Goal: Entertainment & Leisure: Consume media (video, audio)

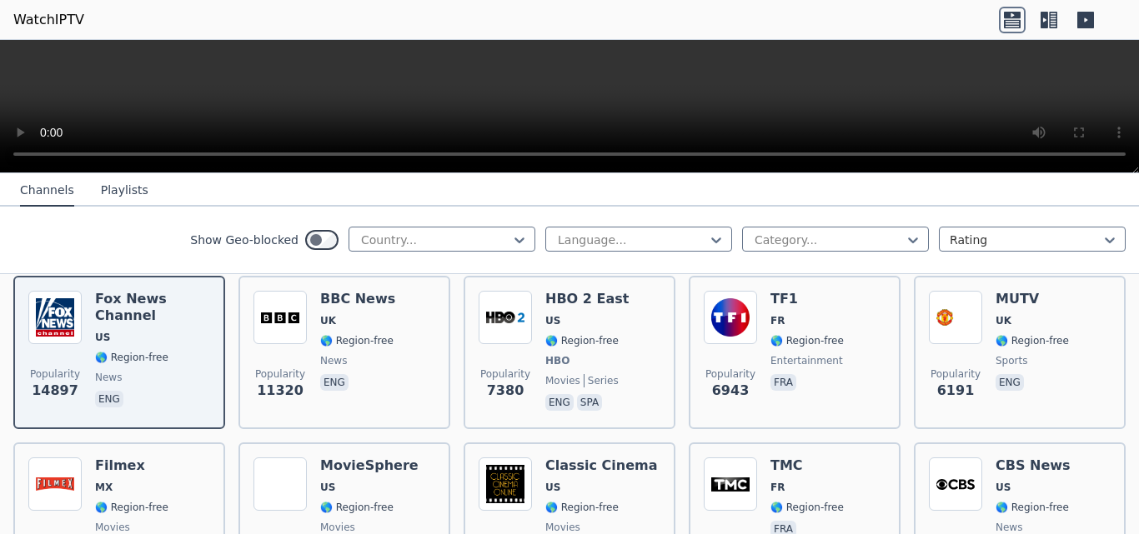
scroll to position [167, 0]
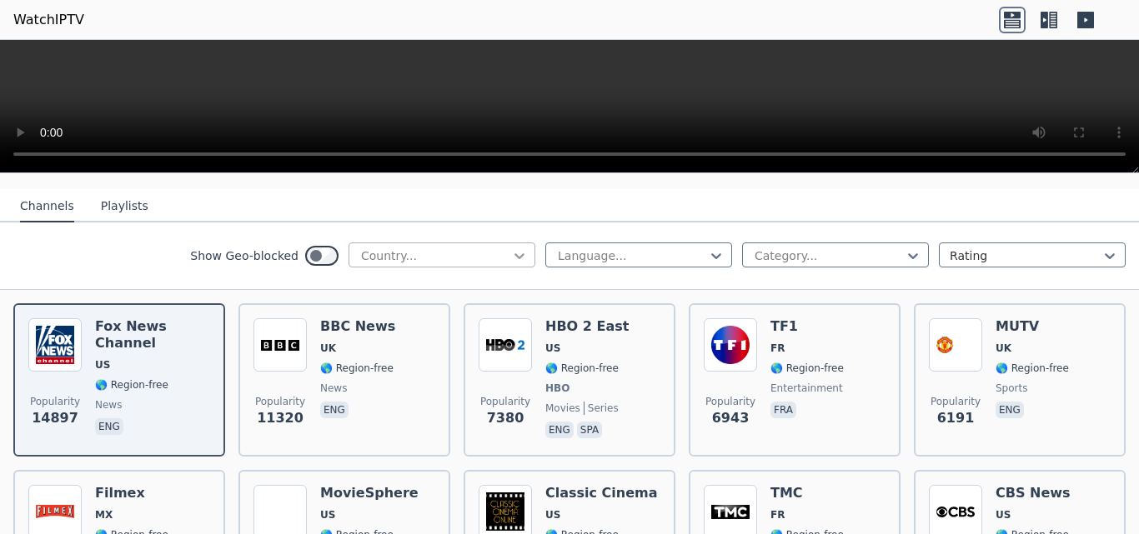
click at [514, 253] on icon at bounding box center [519, 256] width 10 height 6
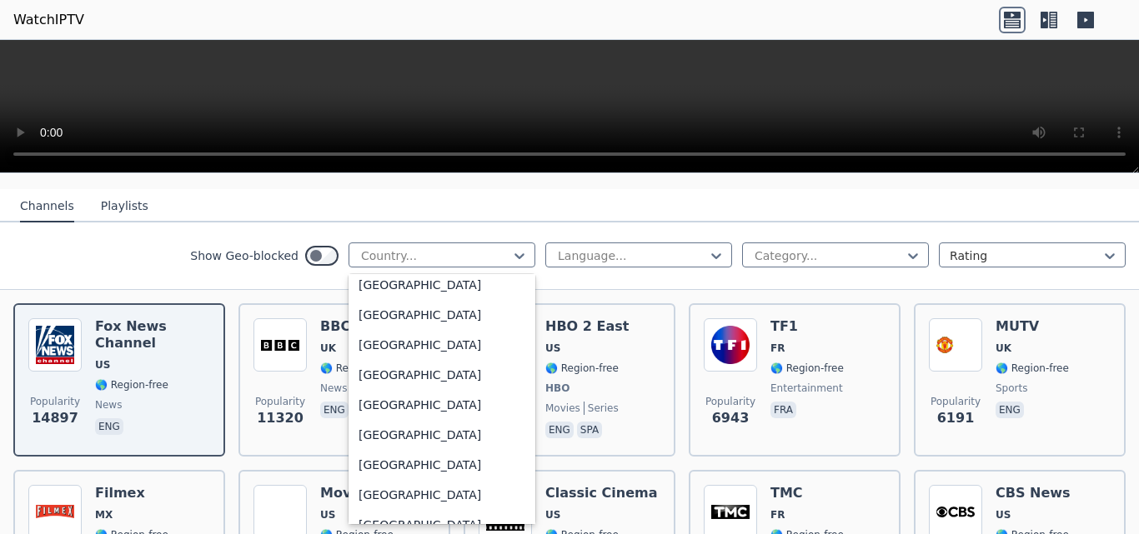
scroll to position [5753, 0]
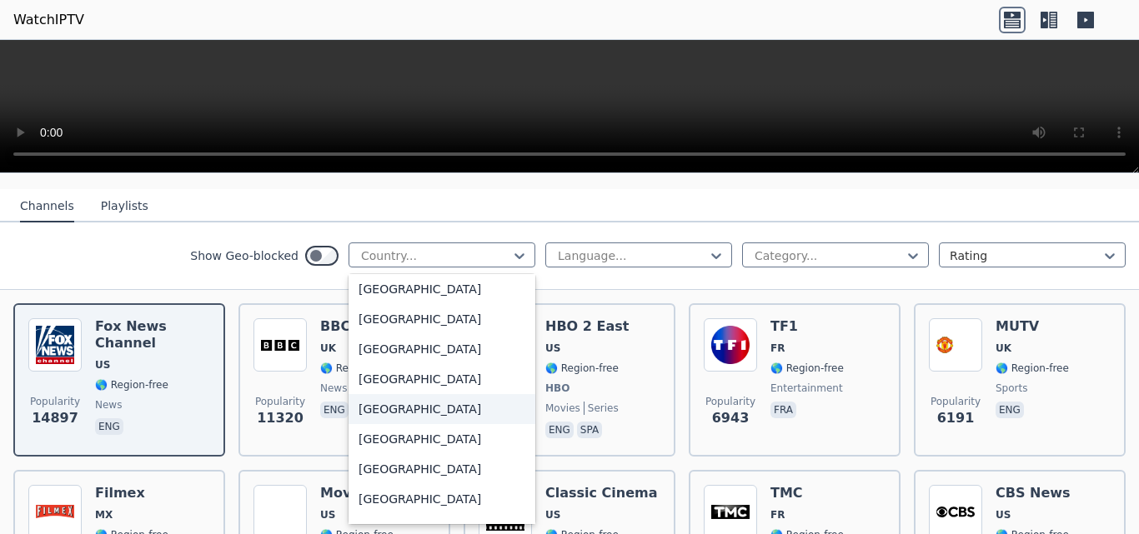
click at [430, 401] on div "[GEOGRAPHIC_DATA]" at bounding box center [442, 409] width 187 height 30
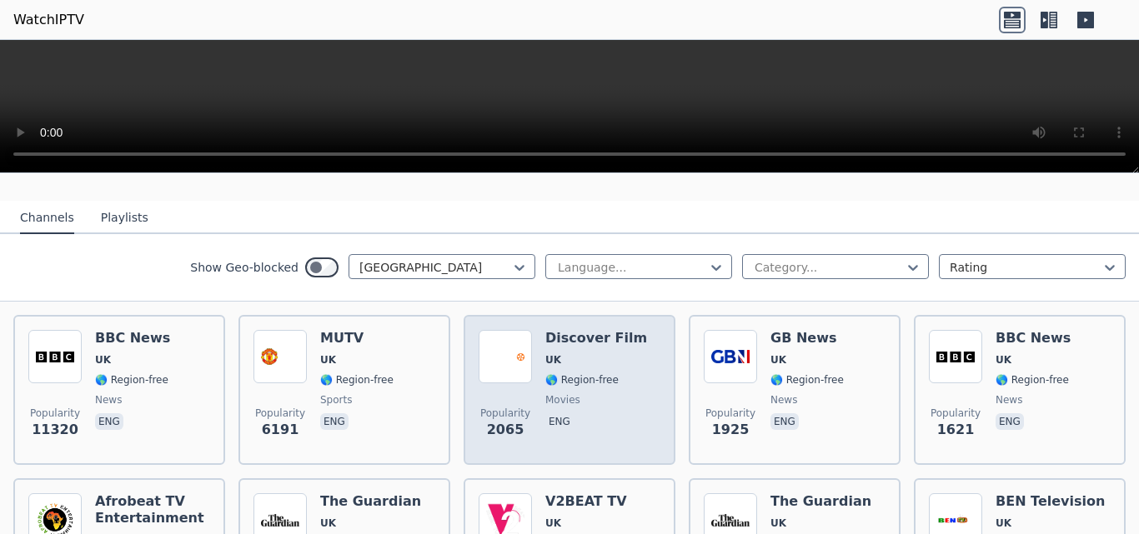
scroll to position [167, 0]
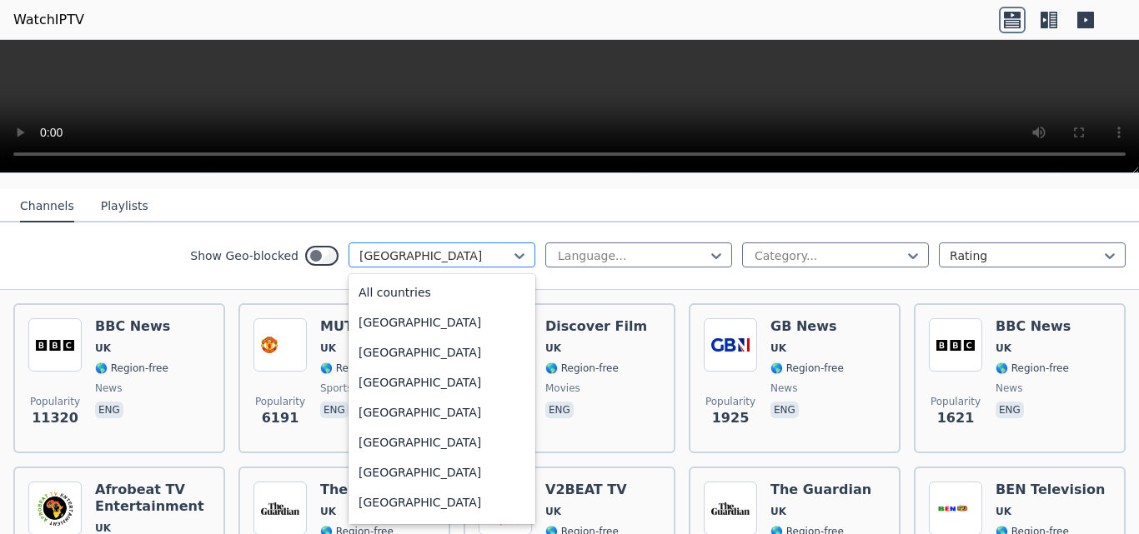
click at [492, 248] on div at bounding box center [435, 256] width 152 height 17
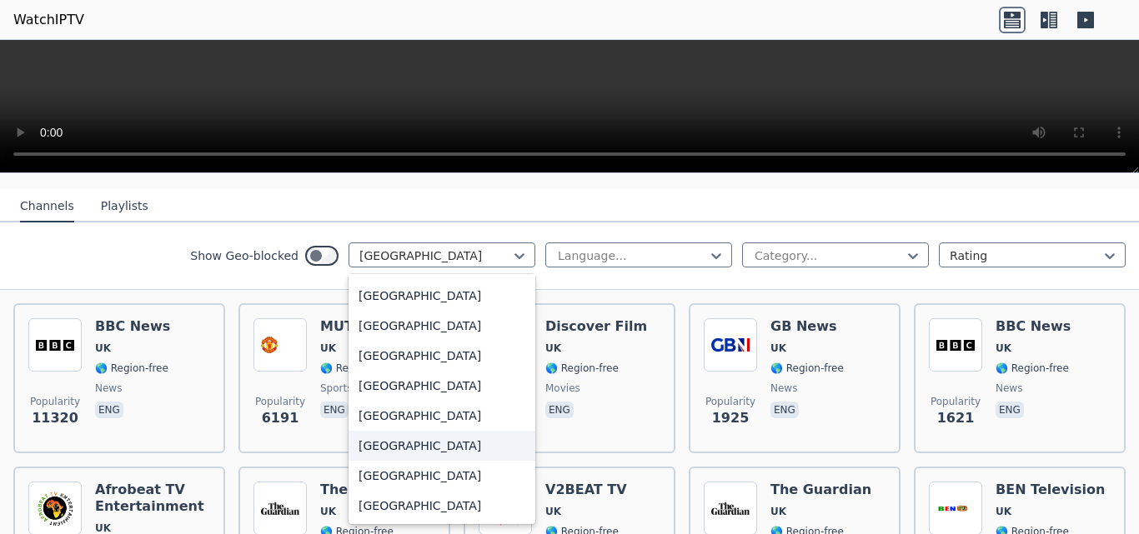
scroll to position [5873, 0]
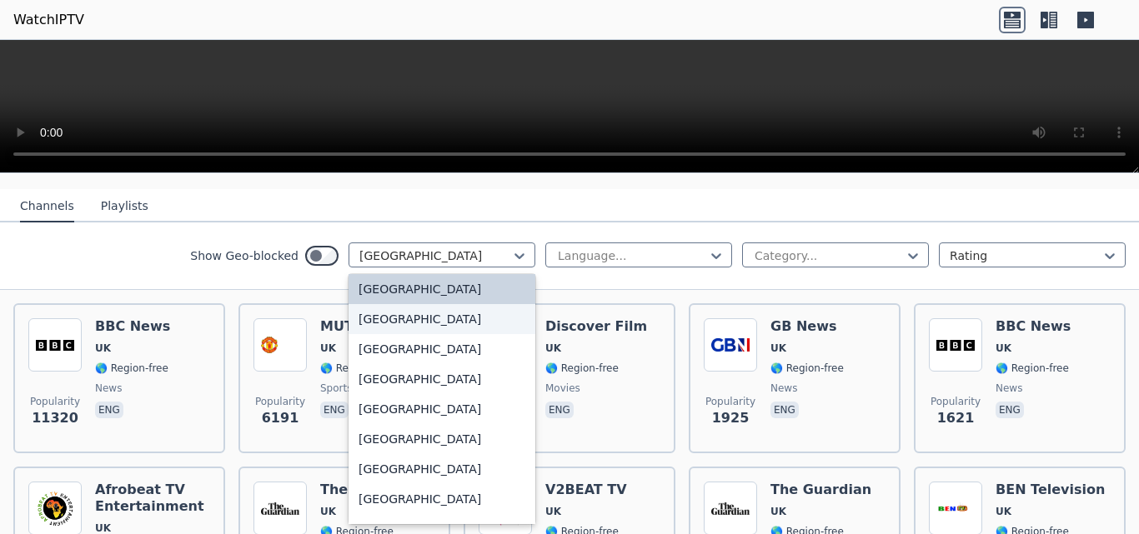
click at [400, 307] on div "[GEOGRAPHIC_DATA]" at bounding box center [442, 319] width 187 height 30
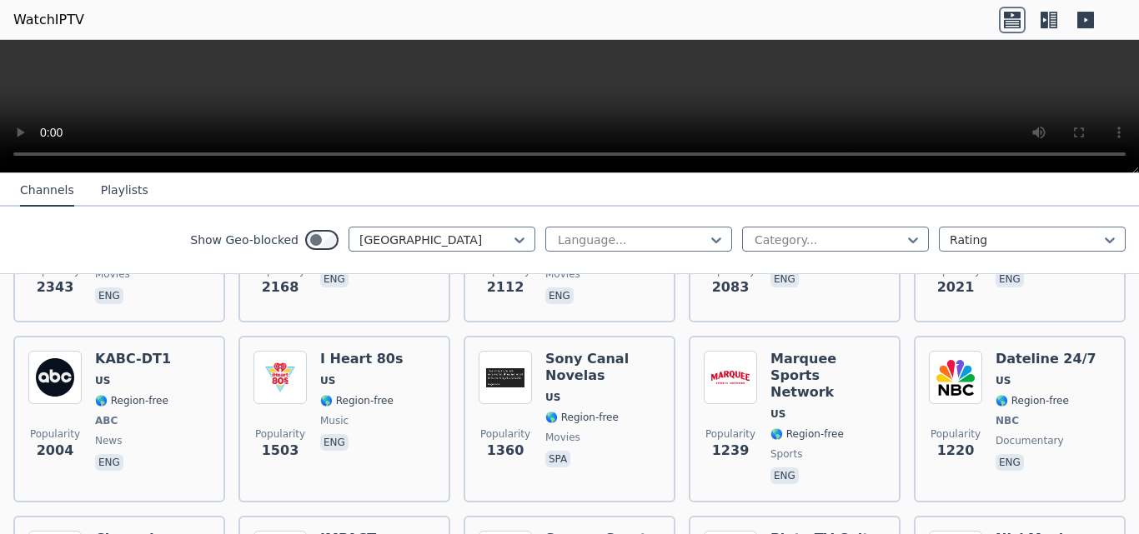
scroll to position [500, 0]
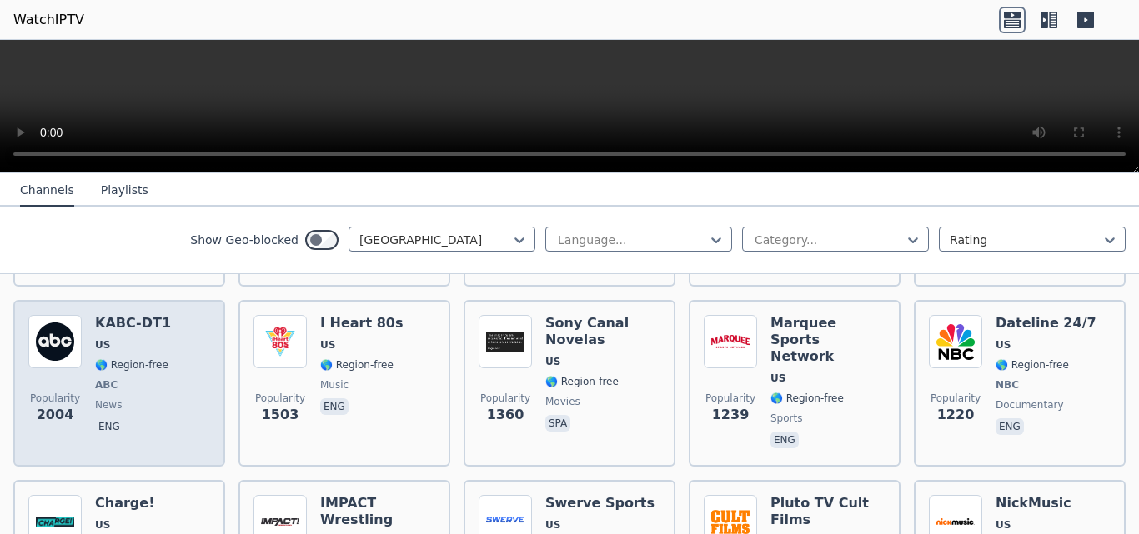
click at [123, 341] on div "KABC-DT1 US 🌎 Region-free ABC news eng" at bounding box center [133, 383] width 76 height 137
click at [90, 329] on div "Popularity 2004 KABC-DT1 US 🌎 Region-free ABC news eng" at bounding box center [119, 383] width 182 height 137
click at [103, 324] on div "KABC-DT1 US 🌎 Region-free ABC news eng" at bounding box center [133, 383] width 76 height 137
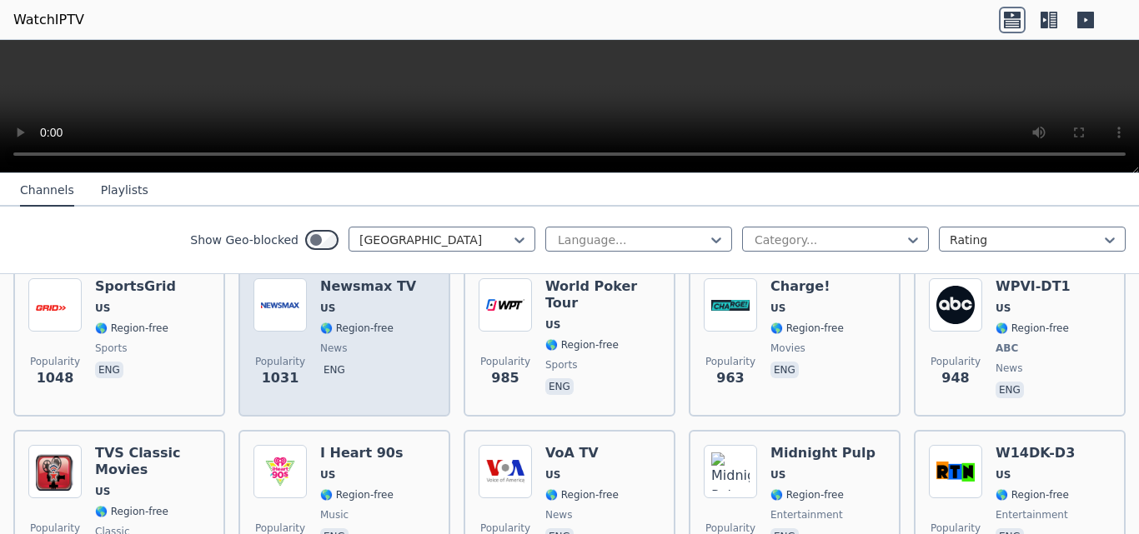
scroll to position [834, 0]
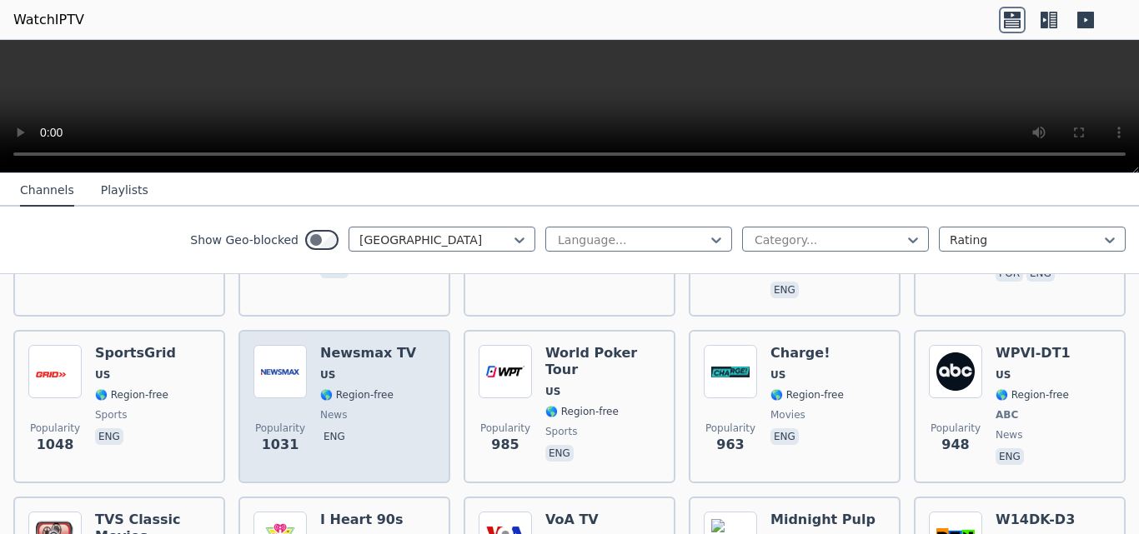
click at [344, 376] on div "Newsmax TV US 🌎 Region-free news eng" at bounding box center [368, 406] width 96 height 123
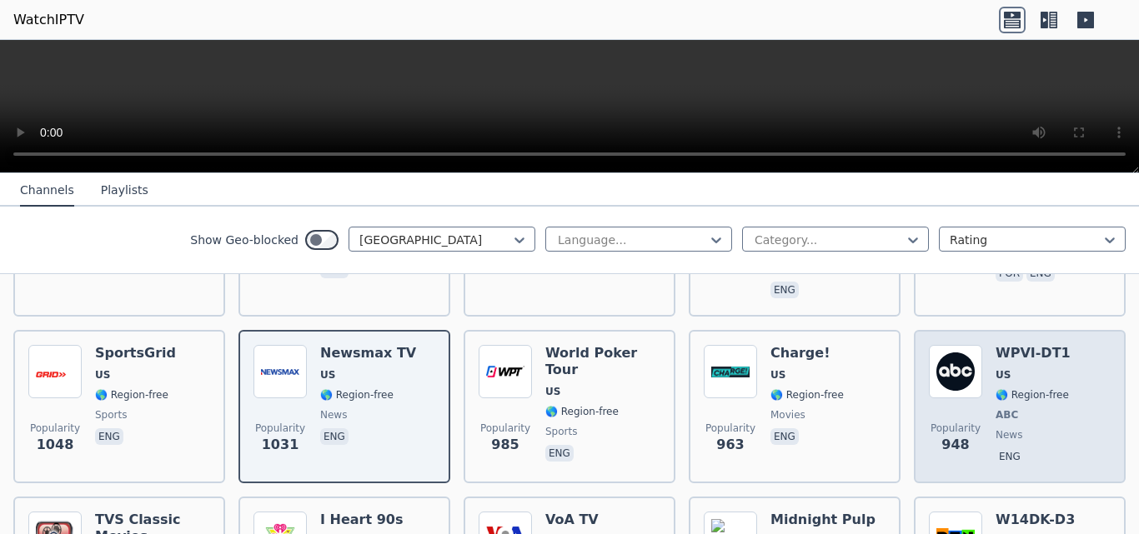
click at [969, 380] on div "Popularity 948" at bounding box center [955, 406] width 53 height 123
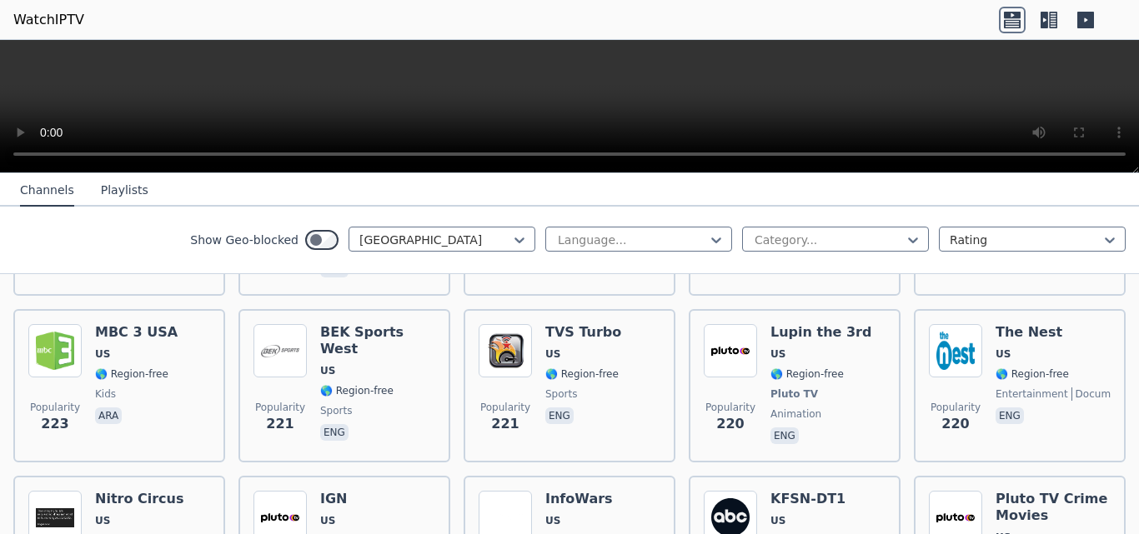
scroll to position [3919, 0]
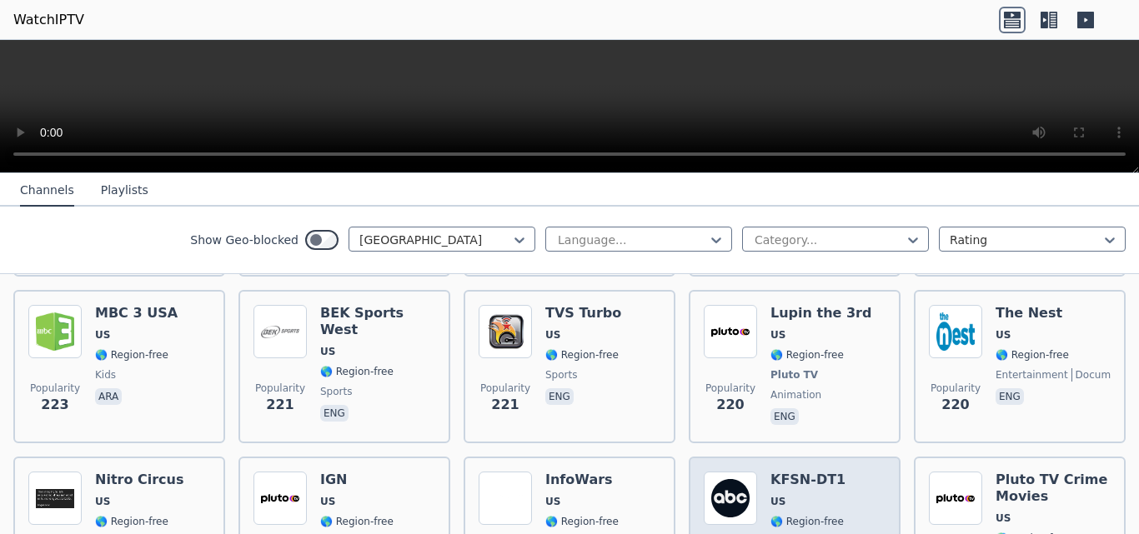
click at [820, 495] on span "US" at bounding box center [807, 501] width 75 height 13
click at [812, 495] on span "US" at bounding box center [807, 501] width 75 height 13
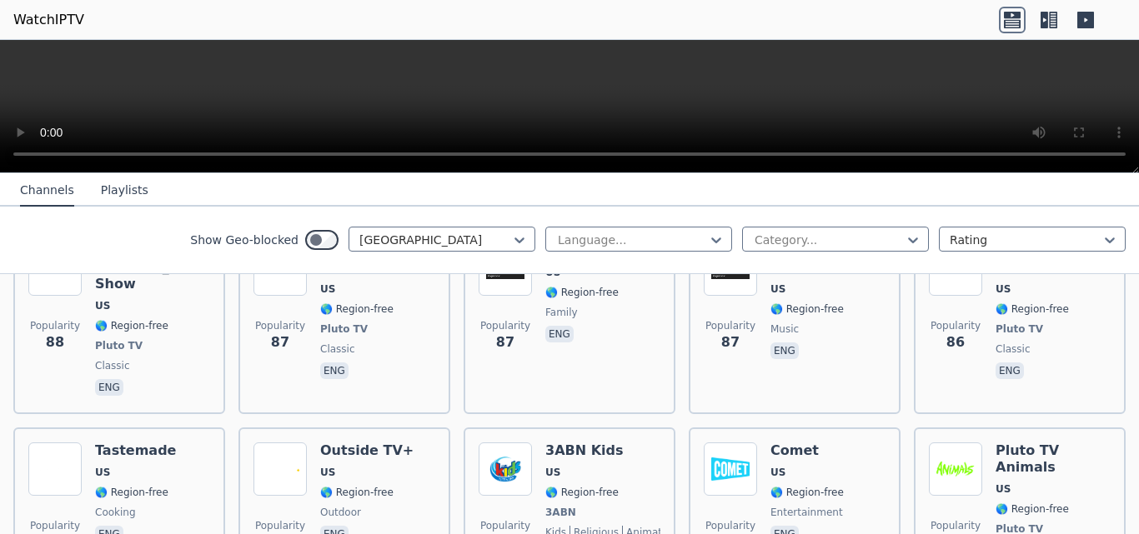
scroll to position [8677, 0]
